Goal: Navigation & Orientation: Find specific page/section

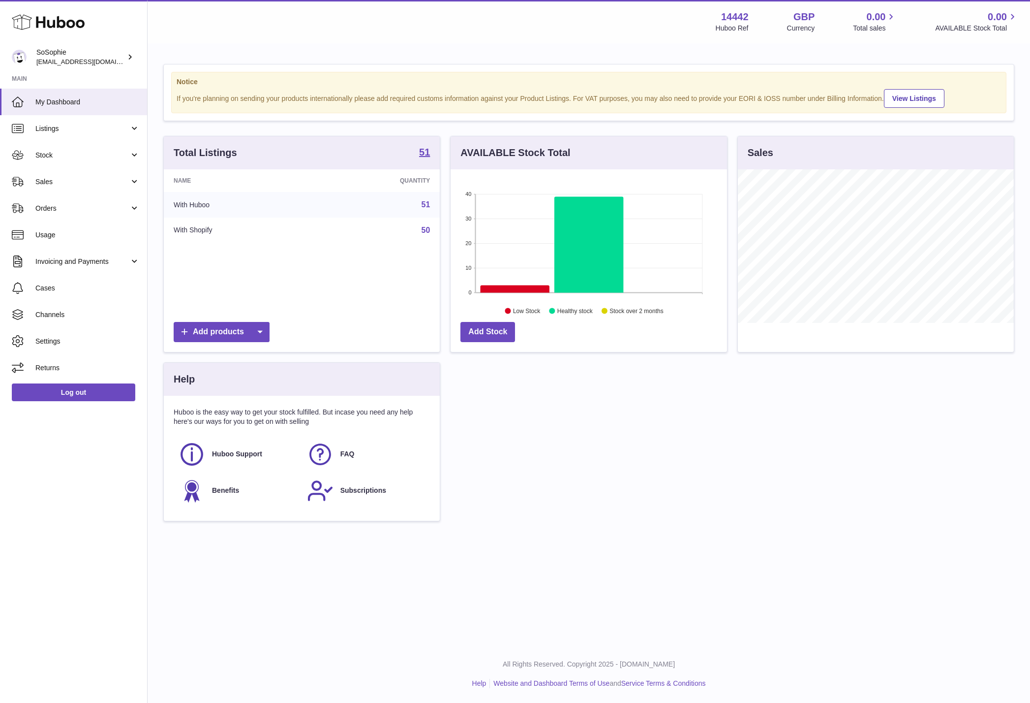
scroll to position [154, 276]
click at [51, 130] on span "Listings" at bounding box center [82, 128] width 94 height 9
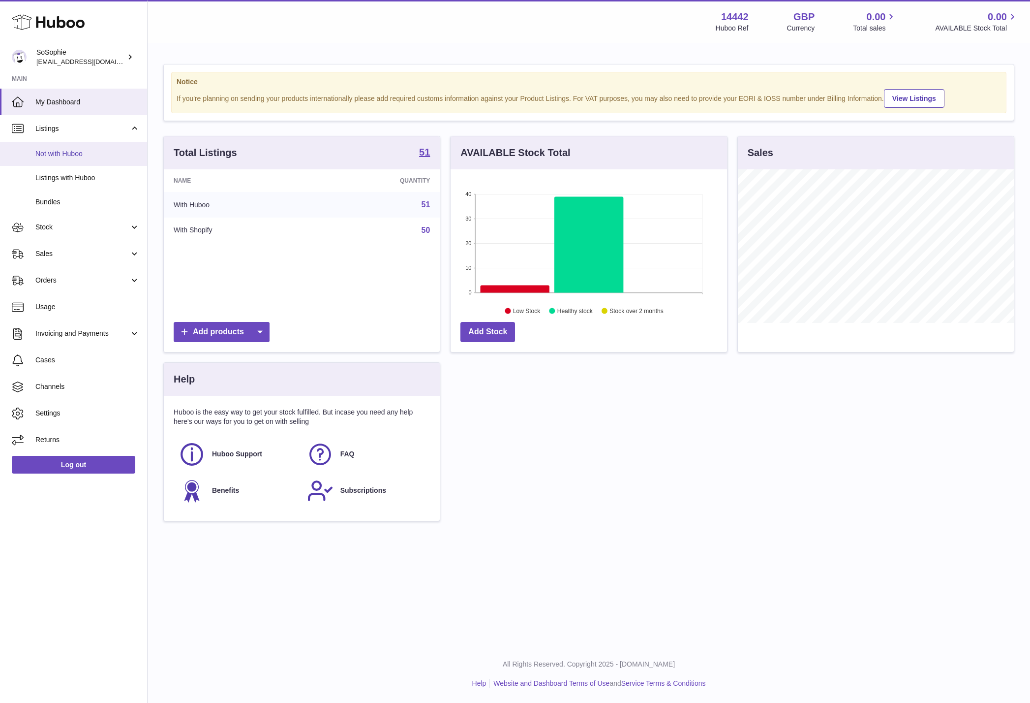
click at [78, 153] on span "Not with Huboo" at bounding box center [87, 153] width 104 height 9
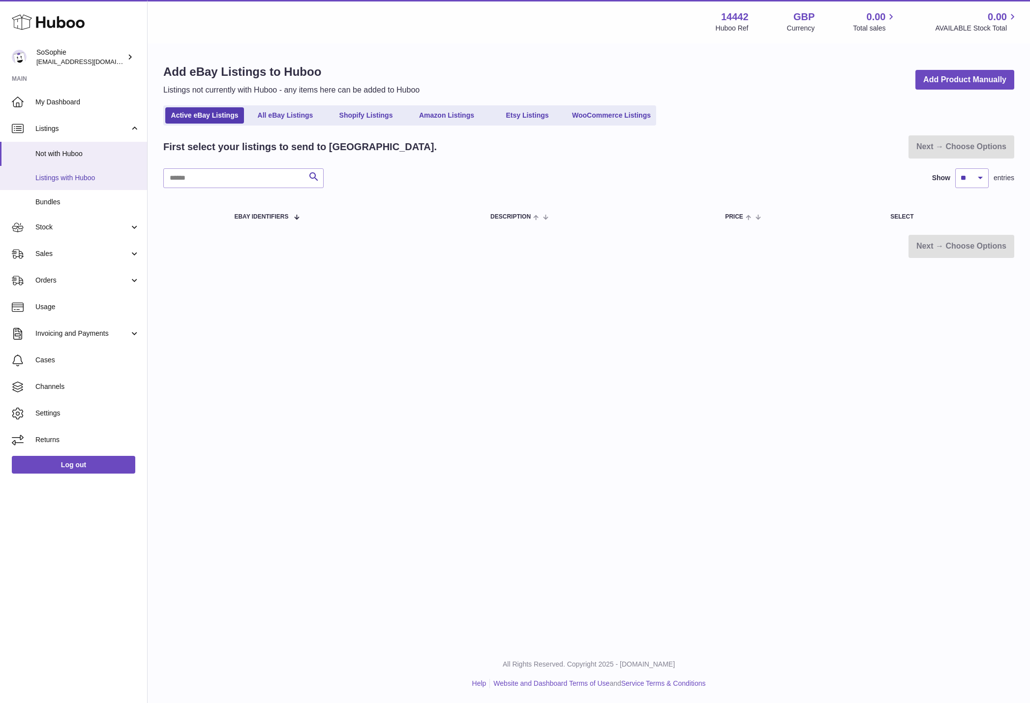
click at [68, 178] on span "Listings with Huboo" at bounding box center [87, 177] width 104 height 9
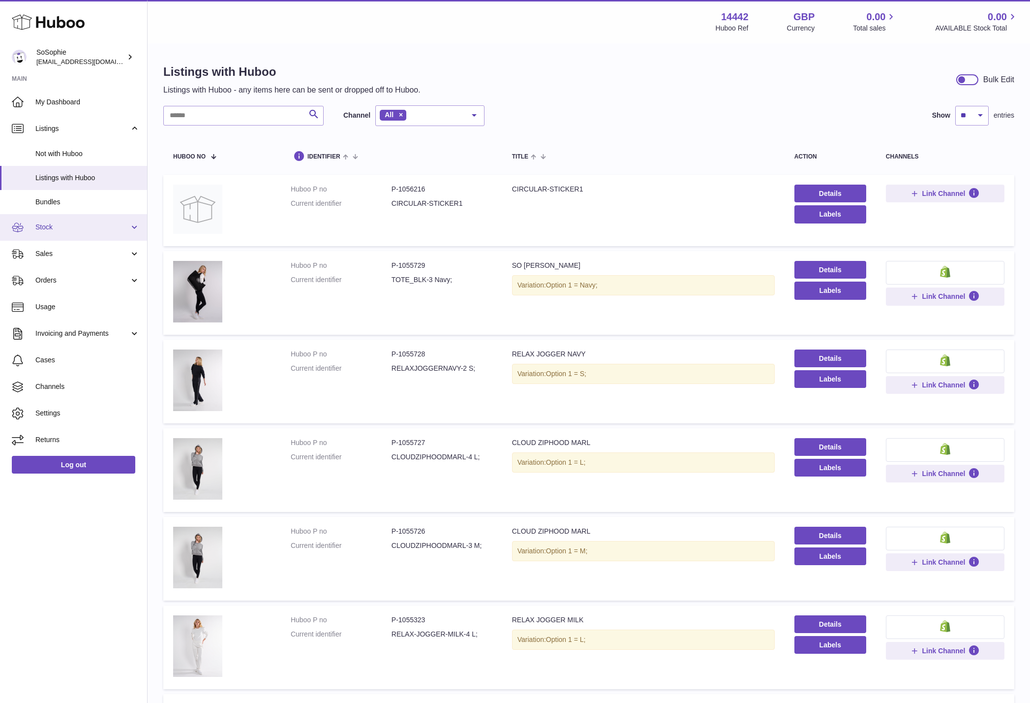
click at [90, 232] on link "Stock" at bounding box center [73, 227] width 147 height 27
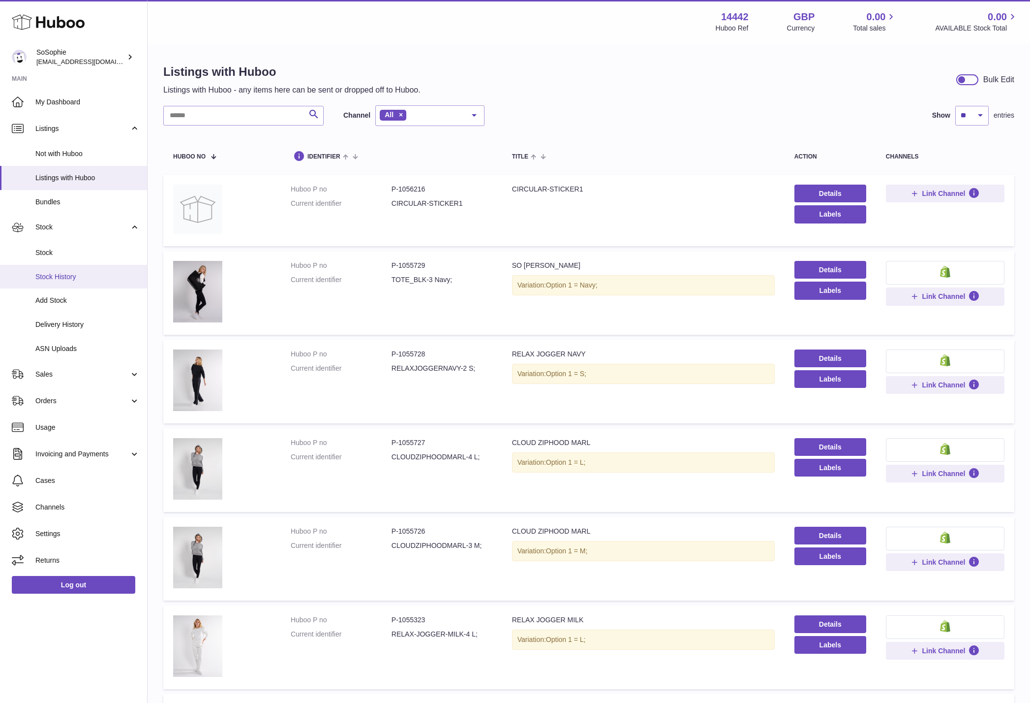
click at [81, 277] on span "Stock History" at bounding box center [87, 276] width 104 height 9
